Goal: Transaction & Acquisition: Obtain resource

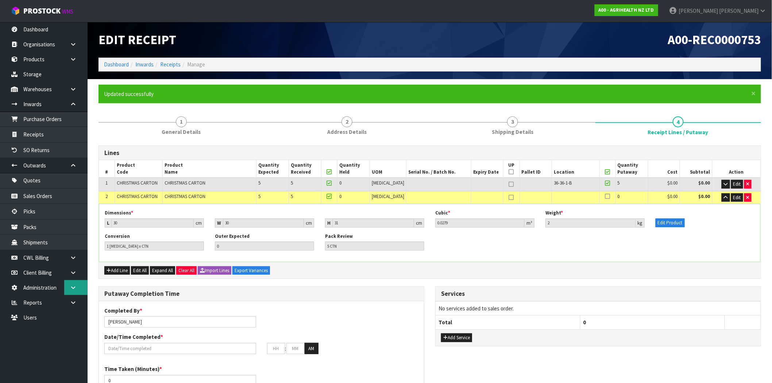
click at [74, 289] on icon at bounding box center [73, 287] width 7 height 5
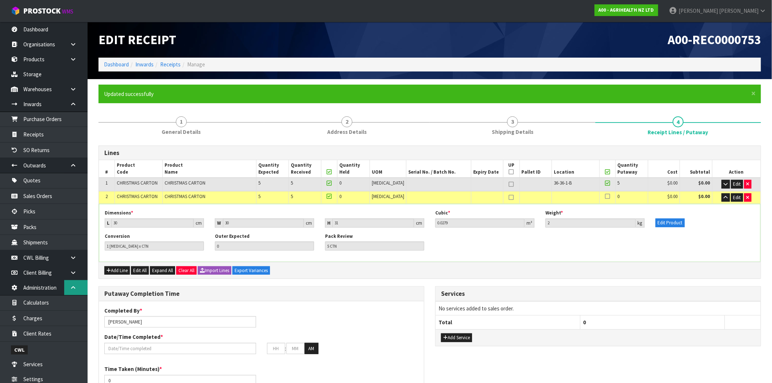
click at [74, 289] on icon at bounding box center [73, 287] width 7 height 5
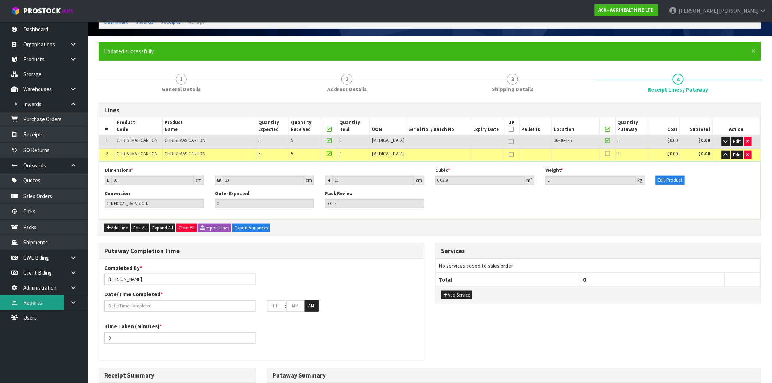
scroll to position [203, 0]
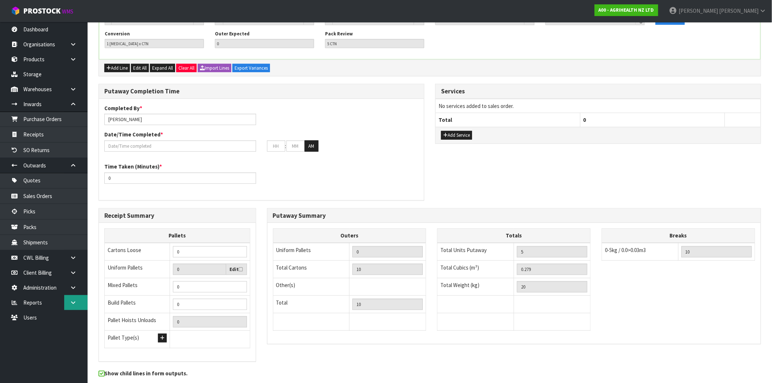
click at [71, 304] on icon at bounding box center [73, 302] width 7 height 5
click at [41, 318] on link "Client" at bounding box center [44, 317] width 88 height 15
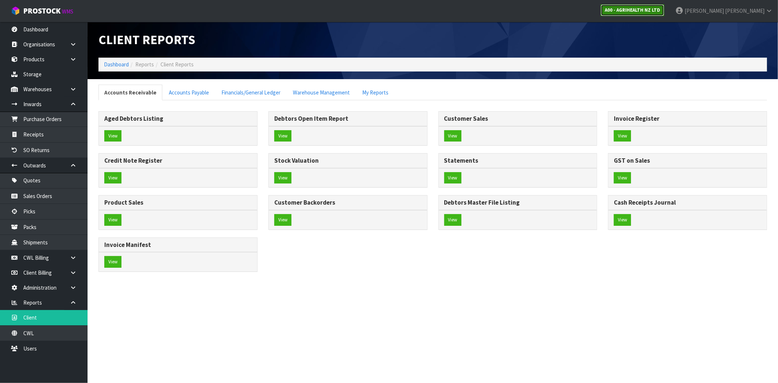
click at [661, 9] on strong "A00 - AGRIHEALTH NZ LTD" at bounding box center [632, 10] width 55 height 6
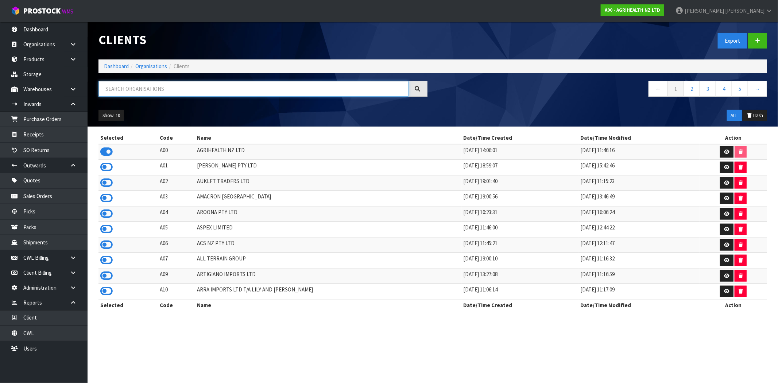
click at [249, 92] on input "text" at bounding box center [254, 89] width 310 height 16
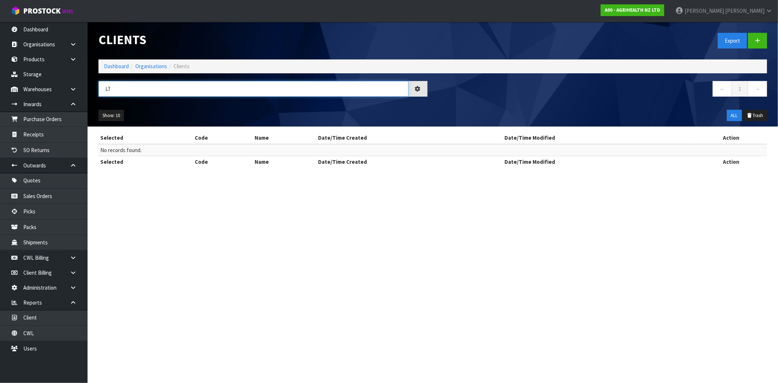
type input "L"
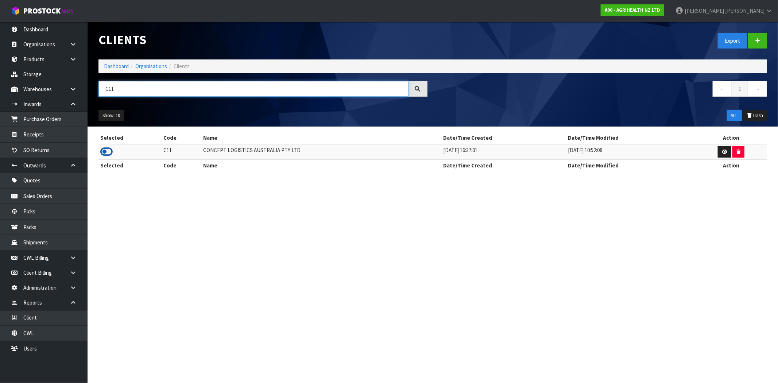
type input "C11"
click at [108, 153] on icon at bounding box center [106, 151] width 12 height 11
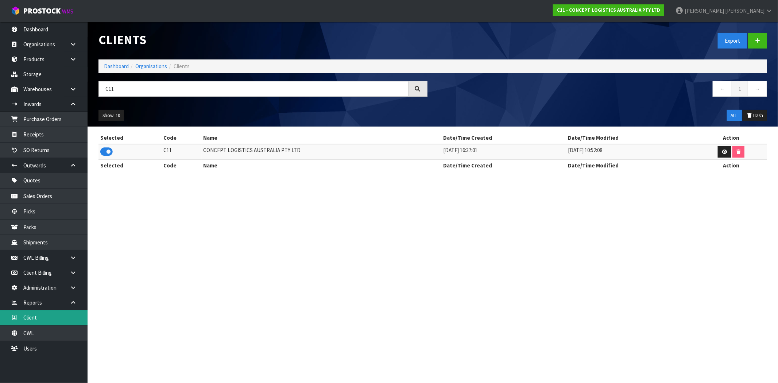
click at [41, 316] on link "Client" at bounding box center [44, 317] width 88 height 15
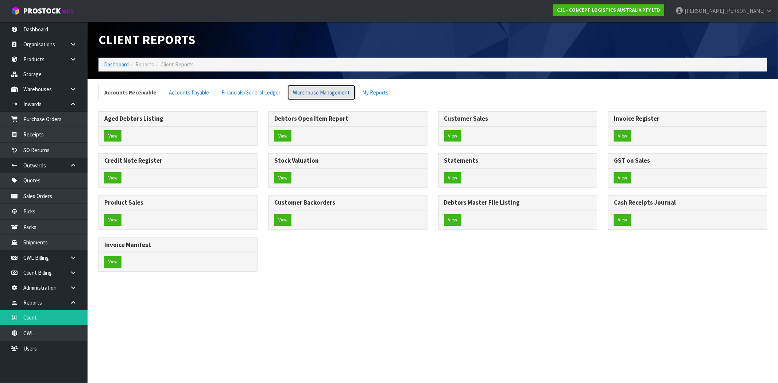
click at [336, 95] on link "Warehouse Management" at bounding box center [321, 93] width 69 height 16
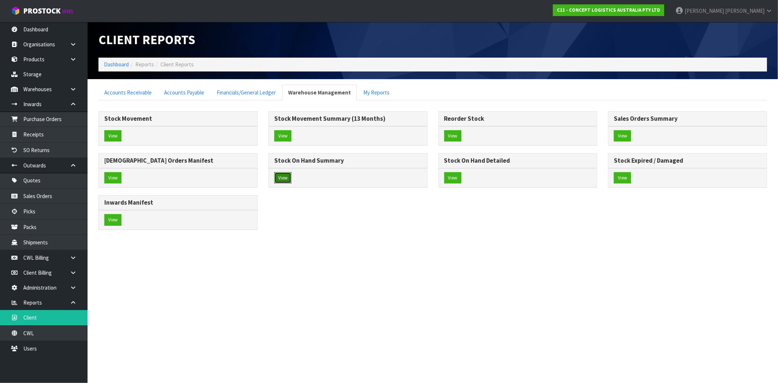
click at [284, 177] on button "View" at bounding box center [282, 178] width 17 height 12
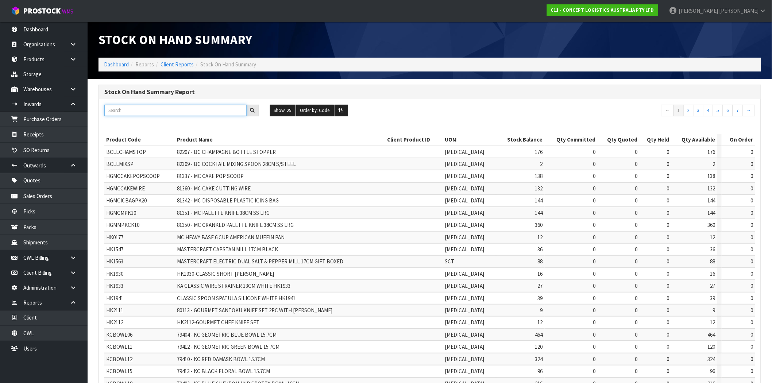
click at [158, 113] on input "text" at bounding box center [175, 110] width 142 height 11
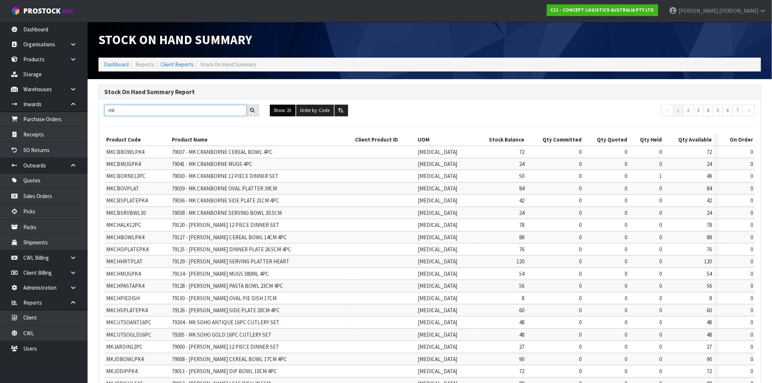
type input "mk"
click at [279, 106] on button "Show: 25" at bounding box center [283, 111] width 26 height 12
click at [296, 176] on link "ALL" at bounding box center [299, 174] width 58 height 10
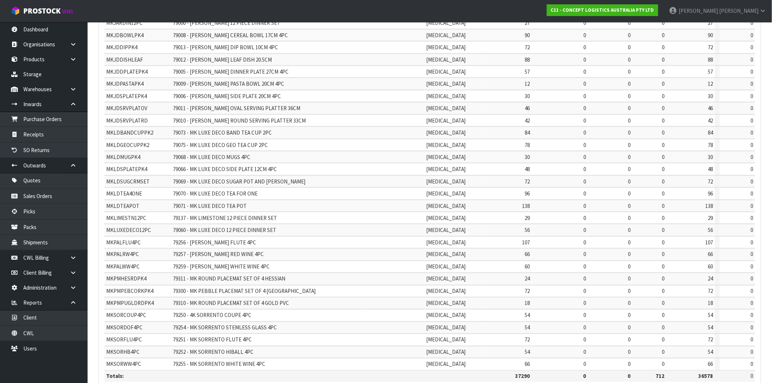
scroll to position [355, 0]
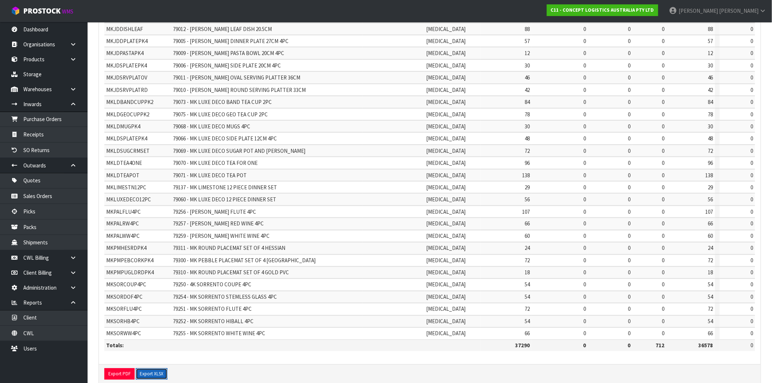
click at [161, 369] on button "Export XLSX" at bounding box center [152, 375] width 32 height 12
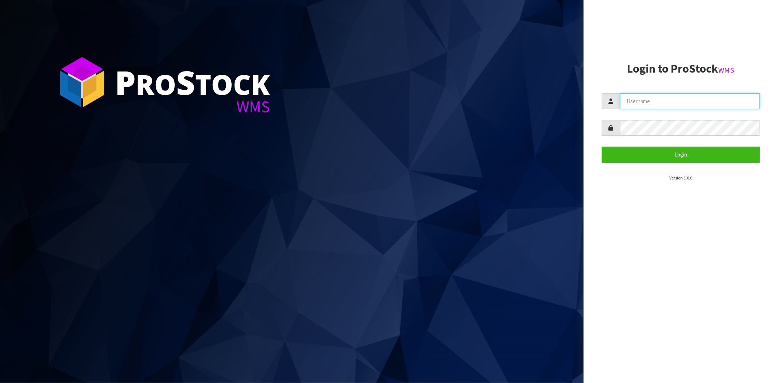
click at [637, 95] on input "text" at bounding box center [690, 101] width 140 height 16
type input "[PERSON_NAME][EMAIL_ADDRESS][DOMAIN_NAME]"
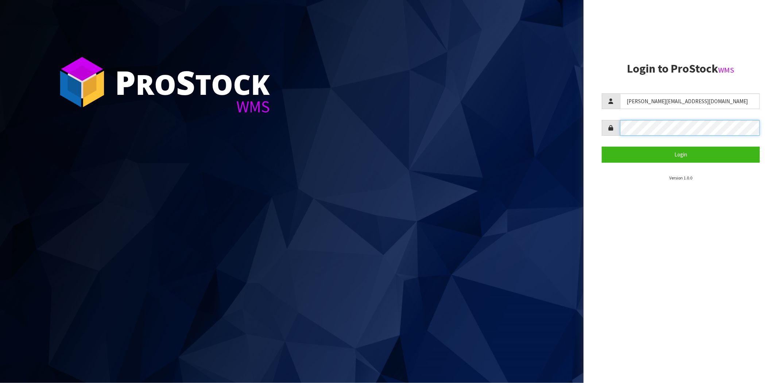
click at [602, 147] on button "Login" at bounding box center [681, 155] width 158 height 16
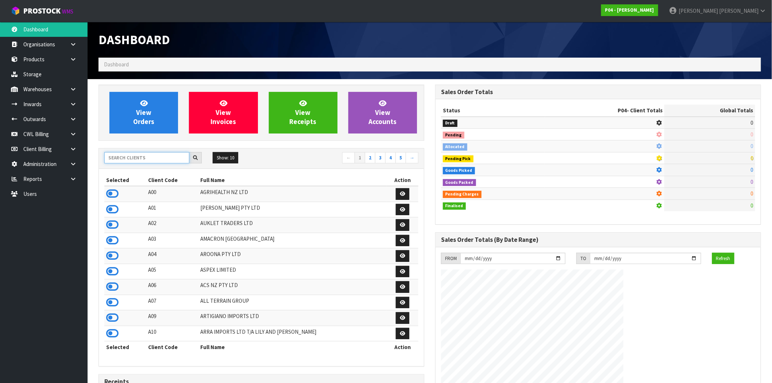
click at [151, 155] on input "text" at bounding box center [146, 157] width 85 height 11
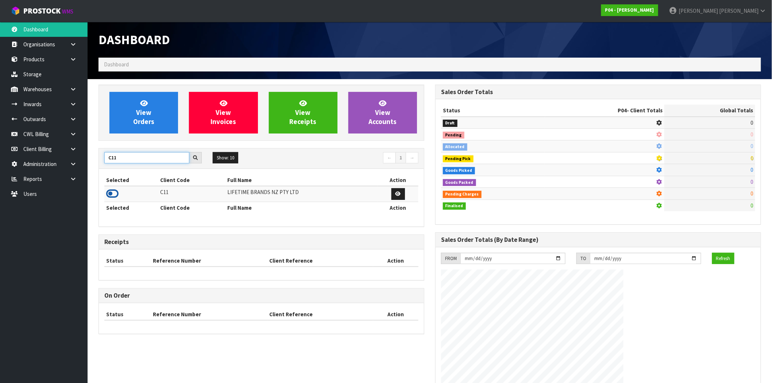
type input "C11"
click at [109, 195] on icon at bounding box center [112, 193] width 12 height 11
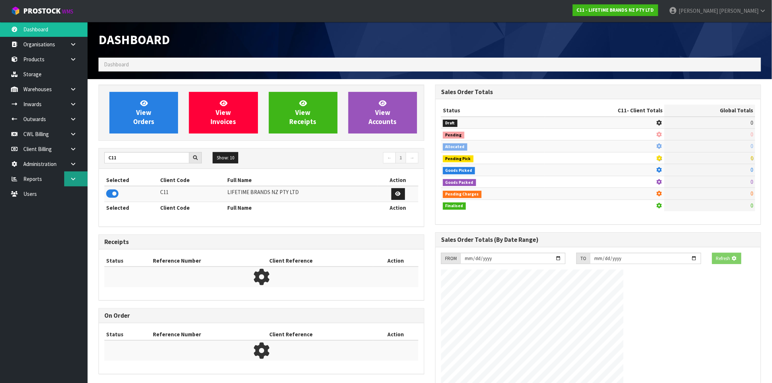
click at [70, 180] on icon at bounding box center [73, 178] width 7 height 5
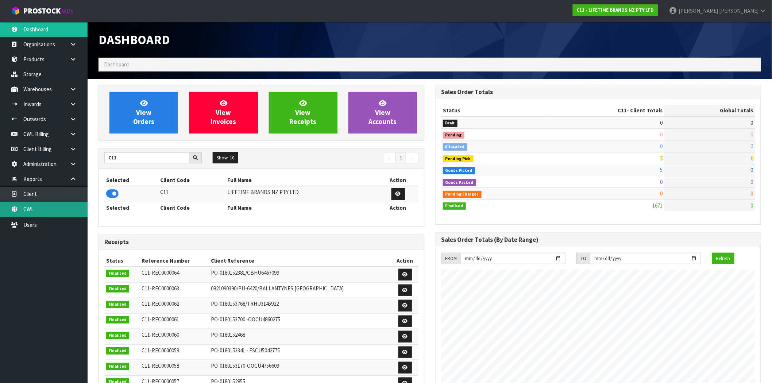
scroll to position [553, 337]
click at [39, 199] on link "Client" at bounding box center [44, 193] width 88 height 15
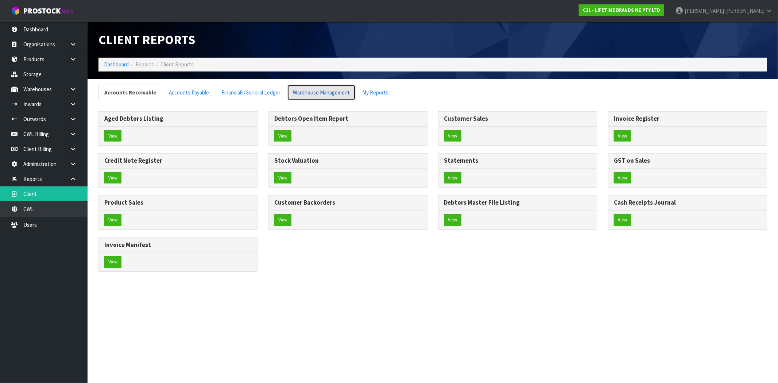
click at [294, 90] on link "Warehouse Management" at bounding box center [321, 93] width 69 height 16
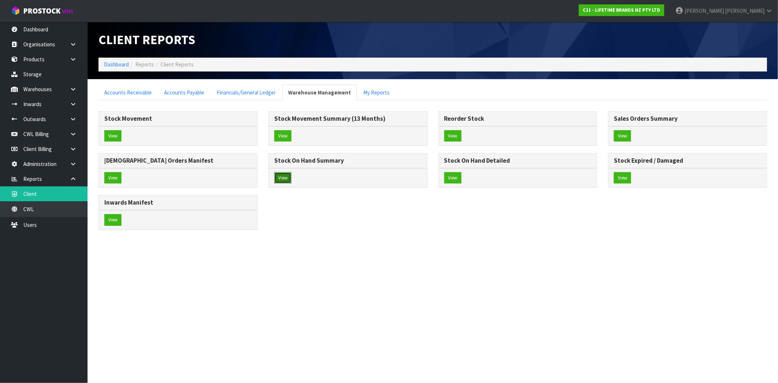
click at [280, 182] on button "View" at bounding box center [282, 178] width 17 height 12
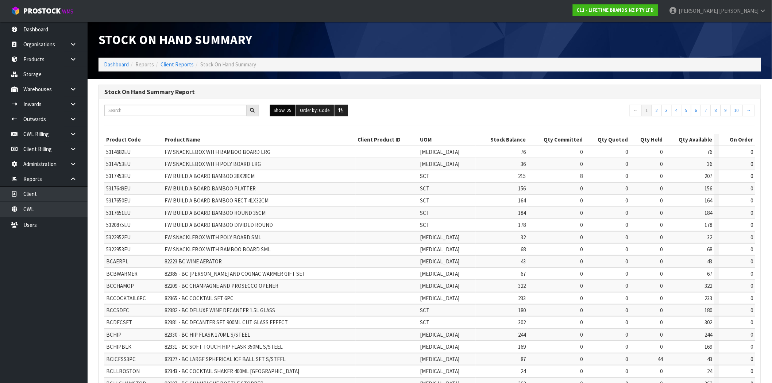
click at [286, 113] on button "Show: 25" at bounding box center [283, 111] width 26 height 12
click at [290, 173] on link "ALL" at bounding box center [299, 174] width 58 height 10
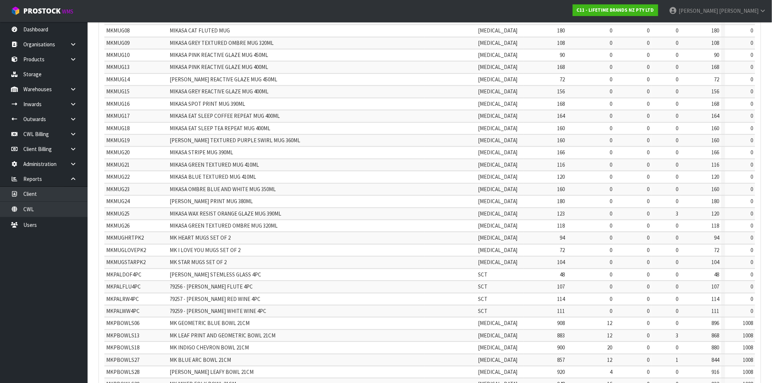
scroll to position [7513, 0]
drag, startPoint x: 254, startPoint y: 118, endPoint x: 111, endPoint y: 121, distance: 142.7
click at [111, 317] on tr "MKPBOWLS06 MK GEOMETRIC BLUE BOWL 21CM [MEDICAL_DATA] 908 12 0 0 896 1008" at bounding box center [429, 323] width 651 height 12
click at [251, 317] on td "MK GEOMETRIC BLUE BOWL 21CM" at bounding box center [296, 323] width 257 height 12
drag, startPoint x: 145, startPoint y: 107, endPoint x: 106, endPoint y: 110, distance: 38.8
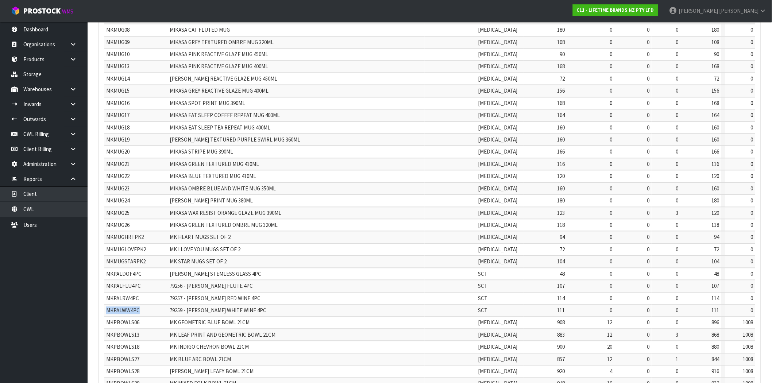
click at [106, 305] on td "MKPALWW4PC" at bounding box center [136, 311] width 64 height 12
